Goal: Subscribe to service/newsletter

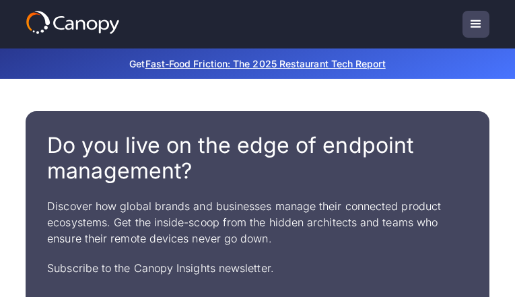
type input "**********"
